Goal: Task Accomplishment & Management: Complete application form

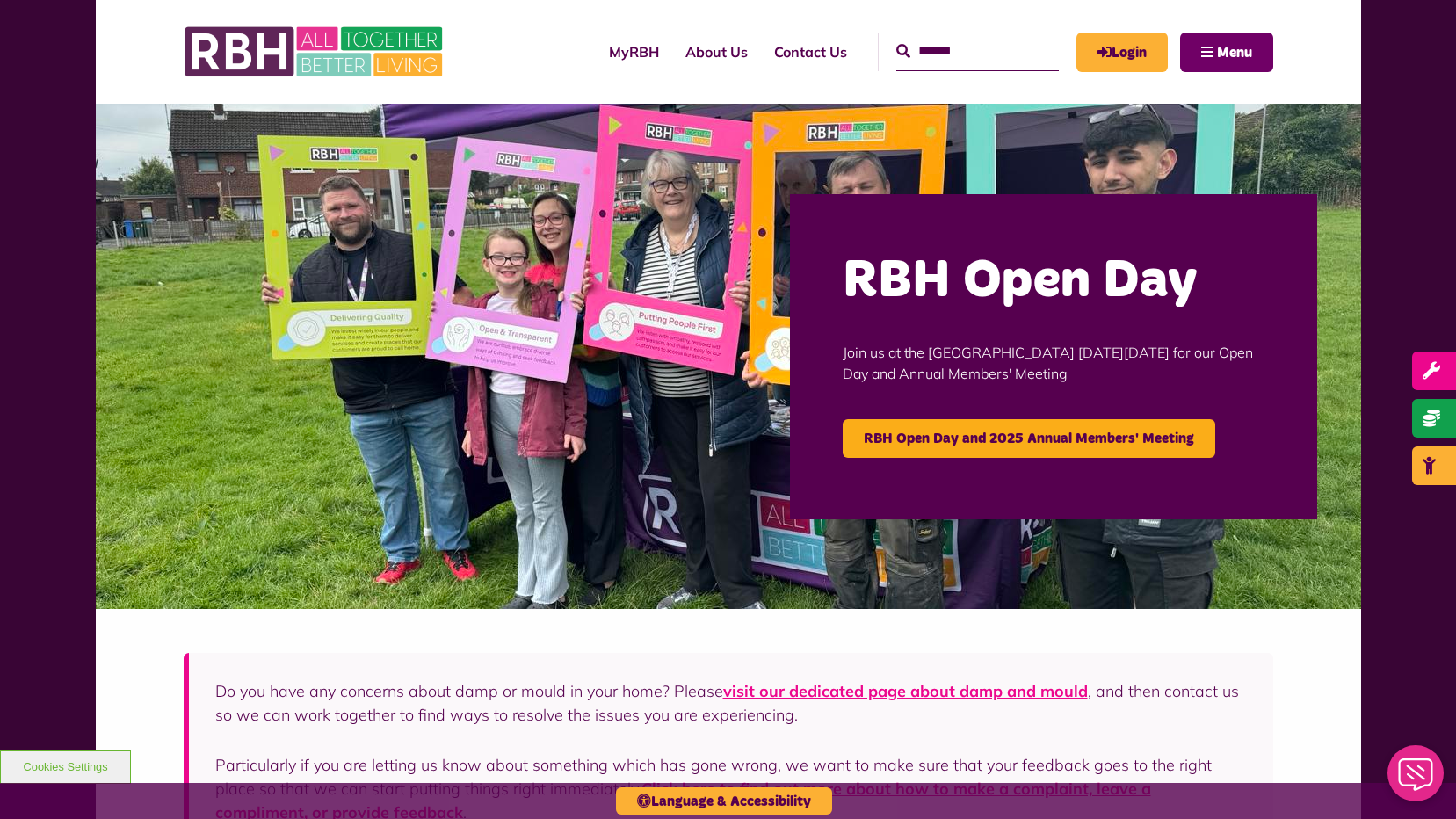
click at [1228, 59] on span "Menu" at bounding box center [1234, 53] width 35 height 14
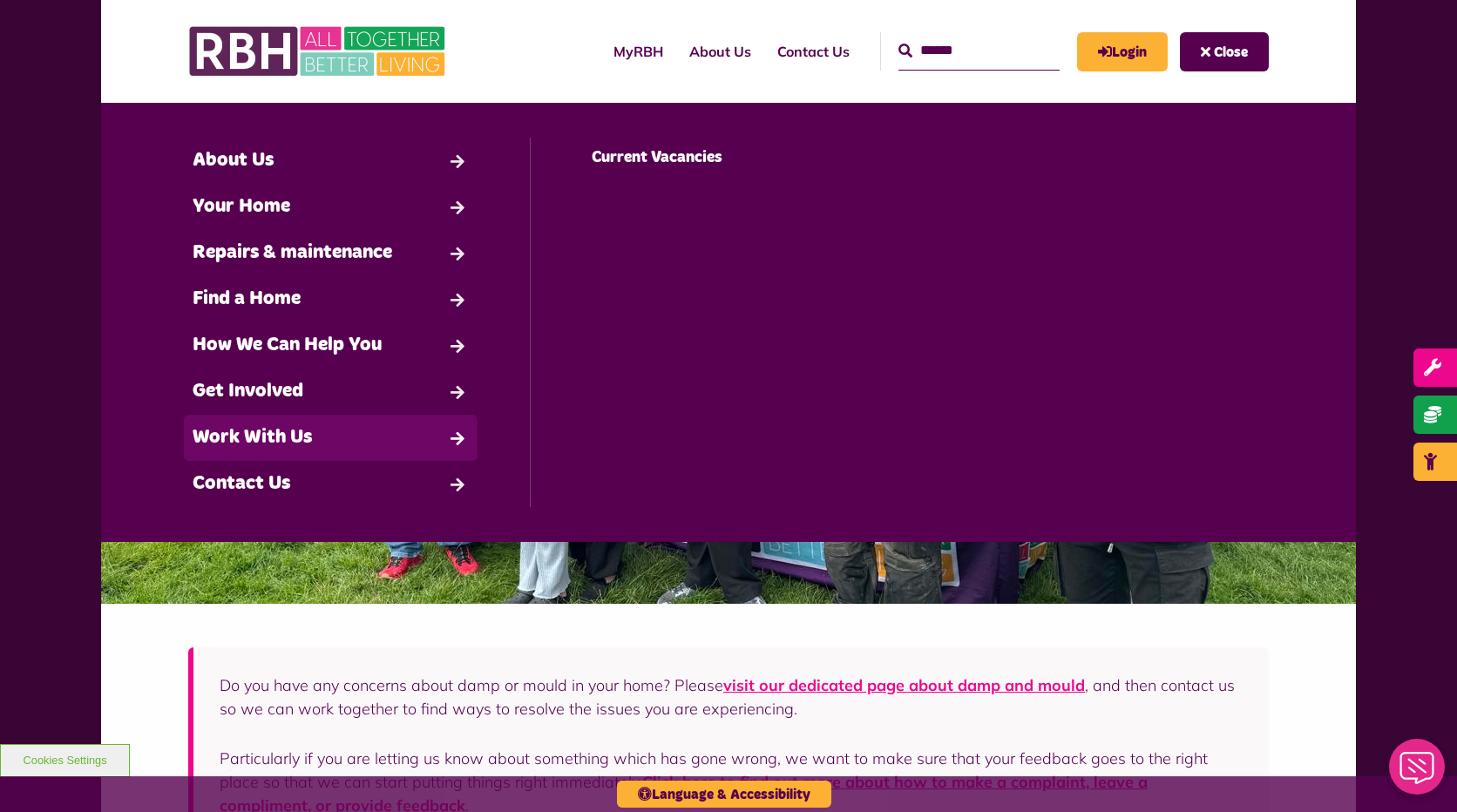
click at [251, 436] on link "Work With Us" at bounding box center [330, 438] width 294 height 46
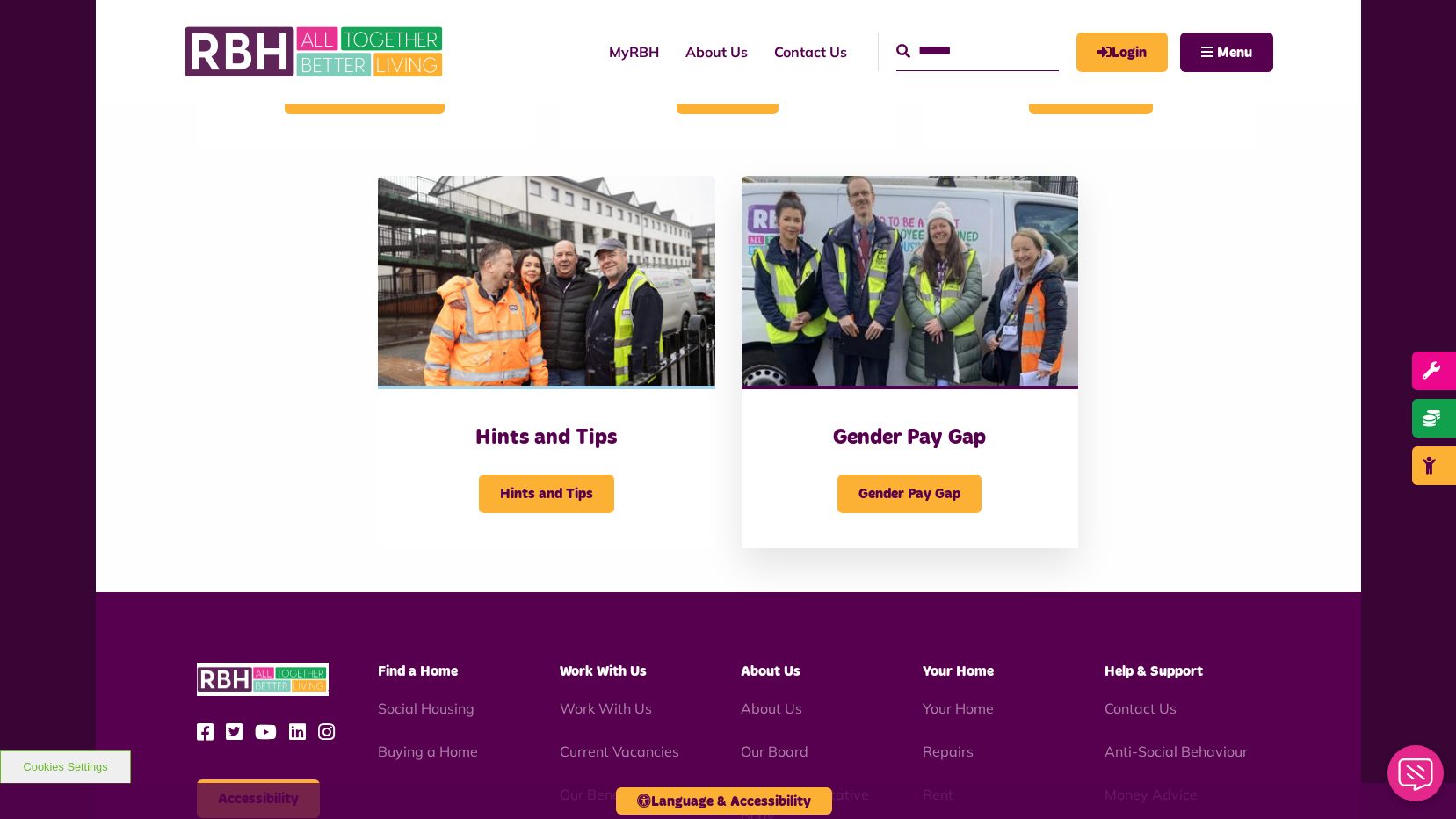
scroll to position [439, 0]
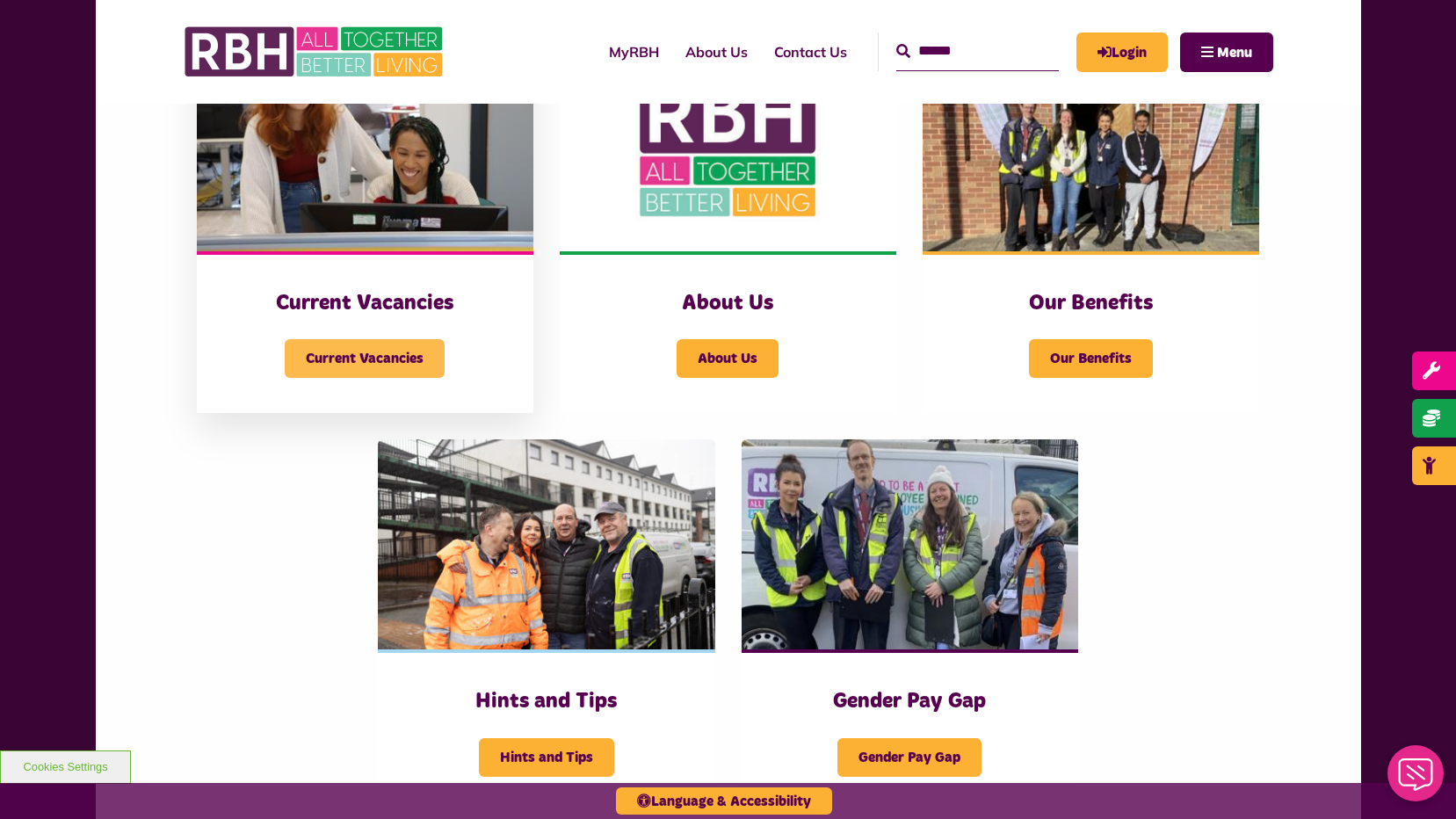
click at [378, 365] on span "Current Vacancies" at bounding box center [365, 358] width 160 height 39
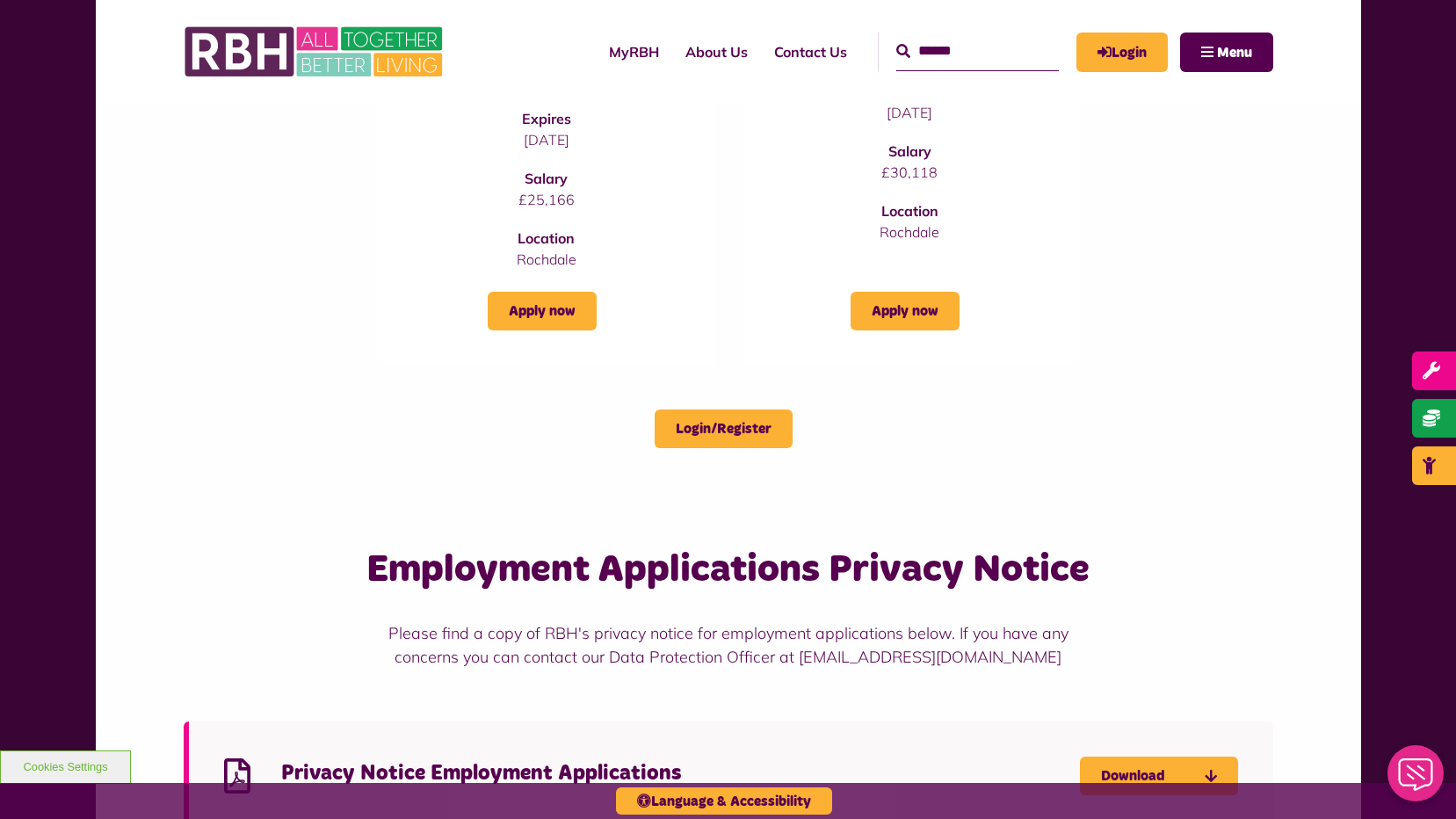
scroll to position [791, 0]
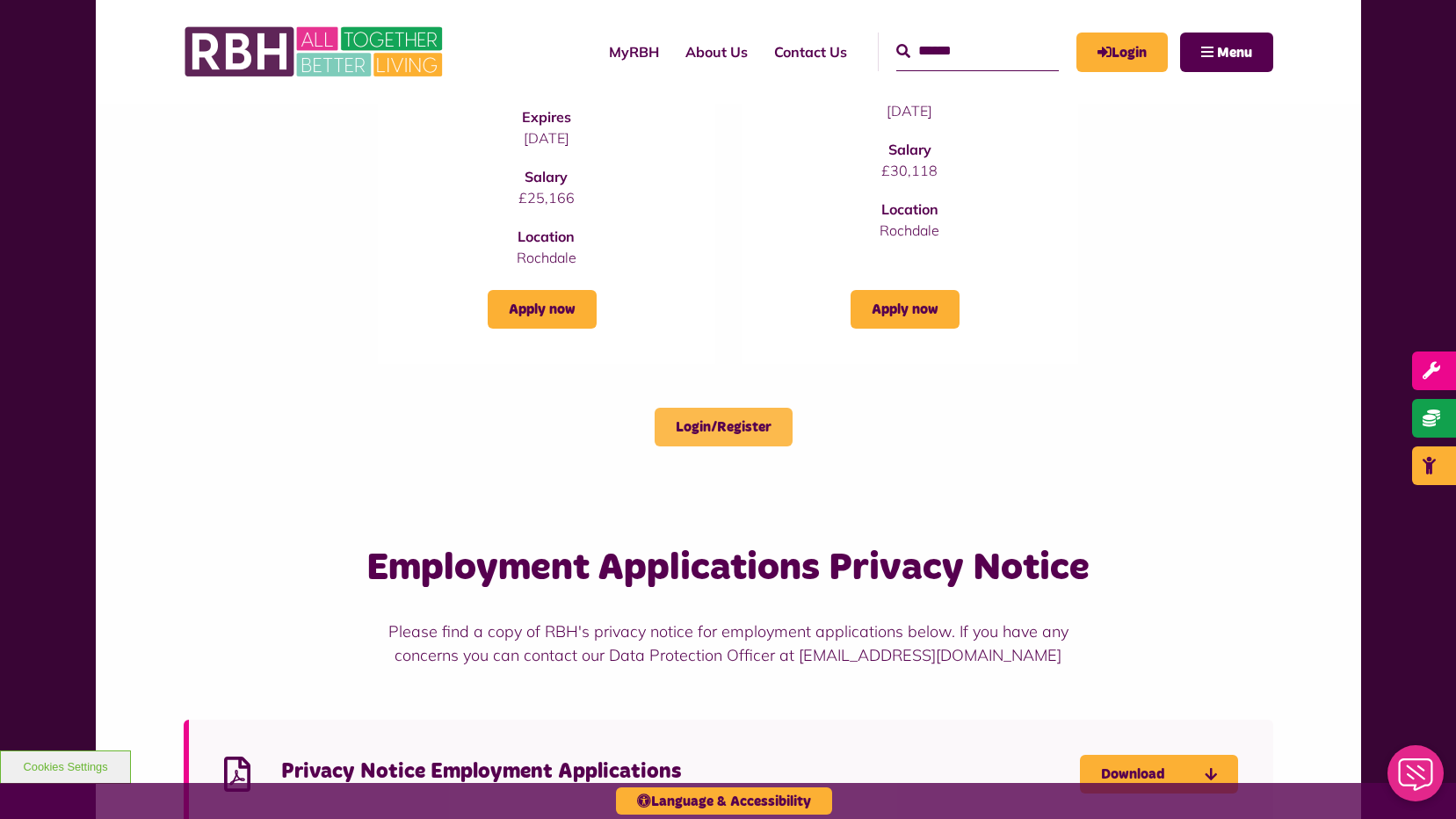
click at [719, 426] on link "Login/Register" at bounding box center [724, 427] width 138 height 39
